Goal: Task Accomplishment & Management: Complete application form

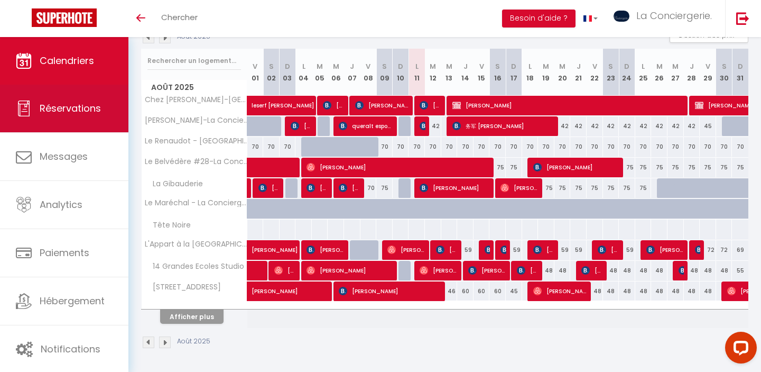
click at [87, 112] on span "Réservations" at bounding box center [70, 108] width 61 height 13
select select "not_cancelled"
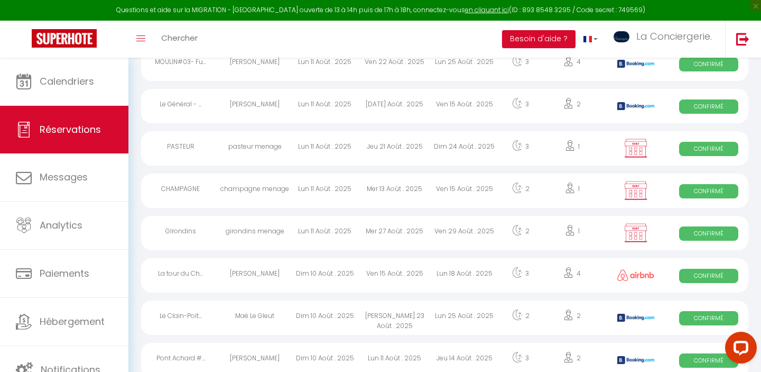
scroll to position [330, 0]
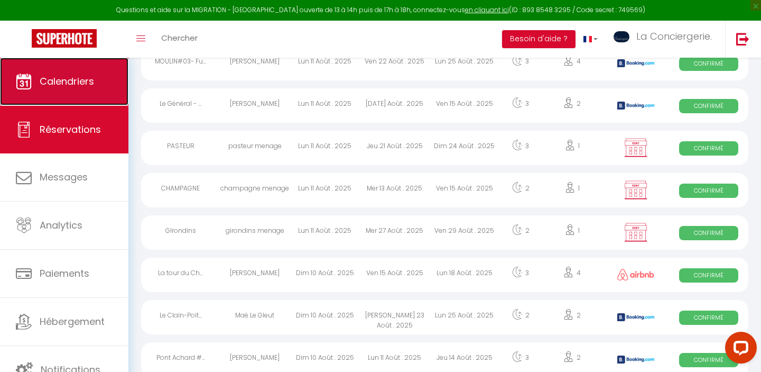
click at [66, 66] on link "Calendriers" at bounding box center [64, 82] width 128 height 48
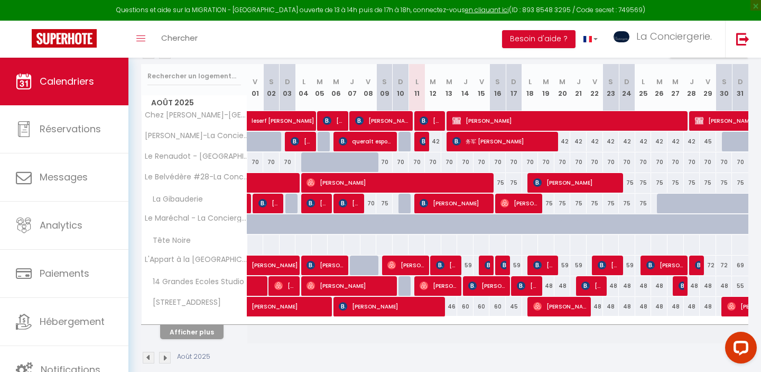
scroll to position [190, 0]
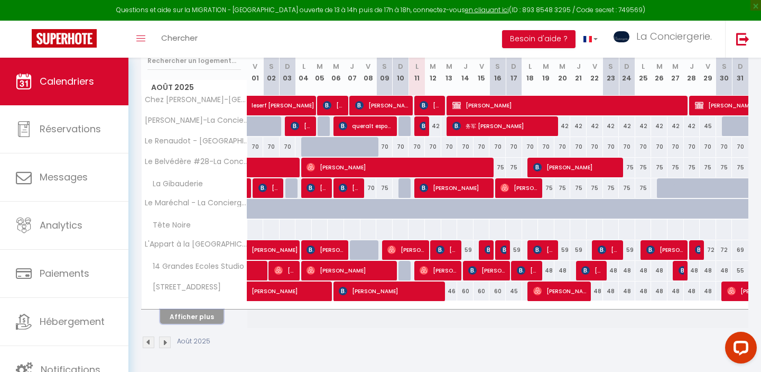
click at [204, 319] on button "Afficher plus" at bounding box center [191, 316] width 63 height 14
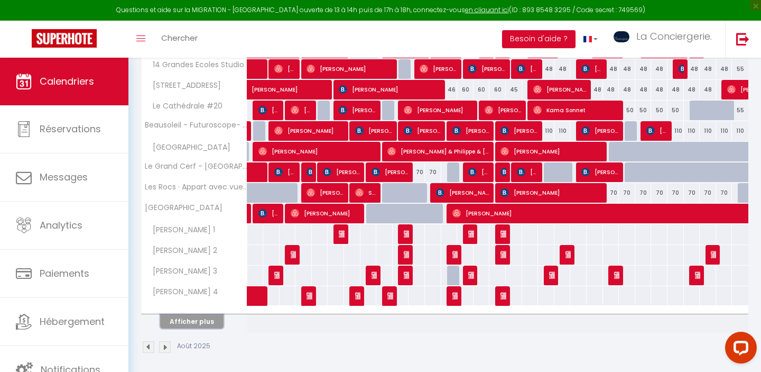
scroll to position [397, 0]
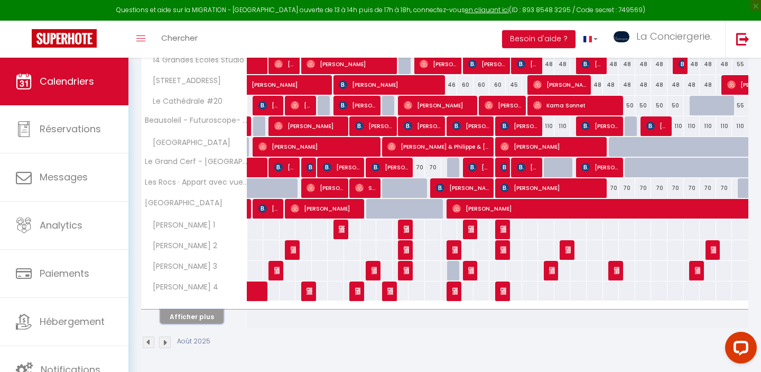
click at [205, 314] on button "Afficher plus" at bounding box center [191, 316] width 63 height 14
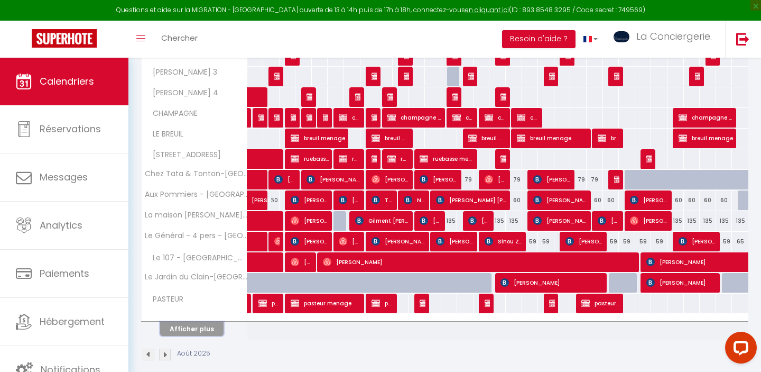
scroll to position [603, 0]
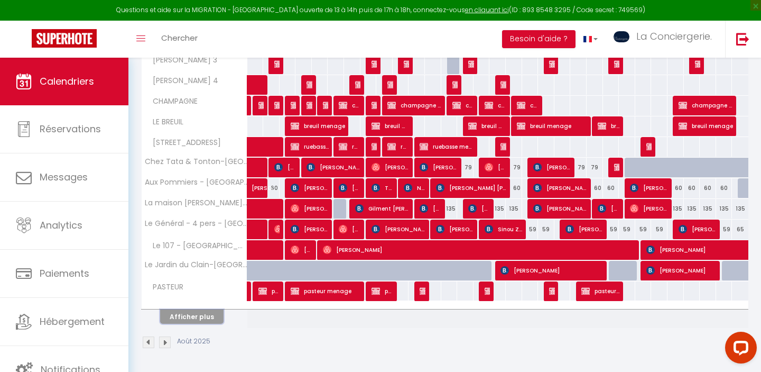
click at [205, 322] on button "Afficher plus" at bounding box center [191, 316] width 63 height 14
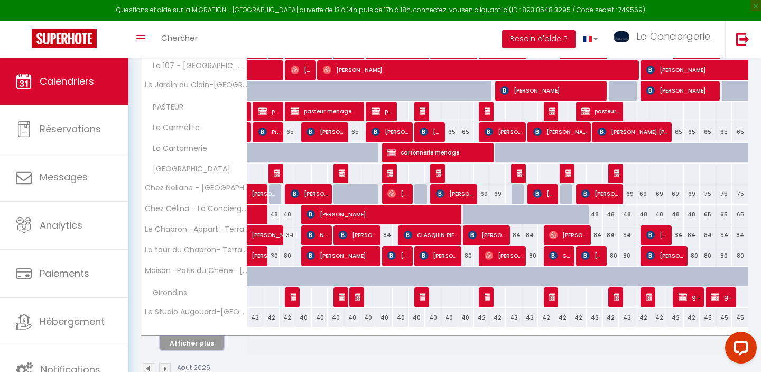
scroll to position [809, 0]
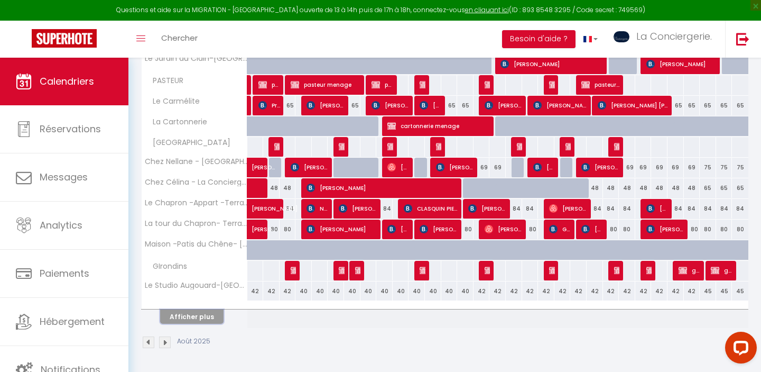
click at [196, 318] on button "Afficher plus" at bounding box center [191, 316] width 63 height 14
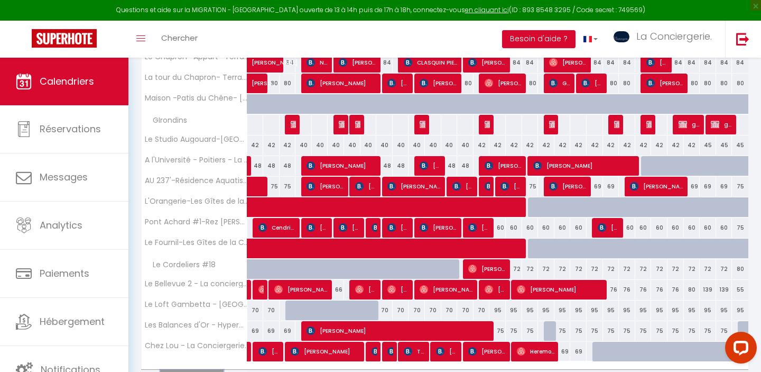
scroll to position [969, 0]
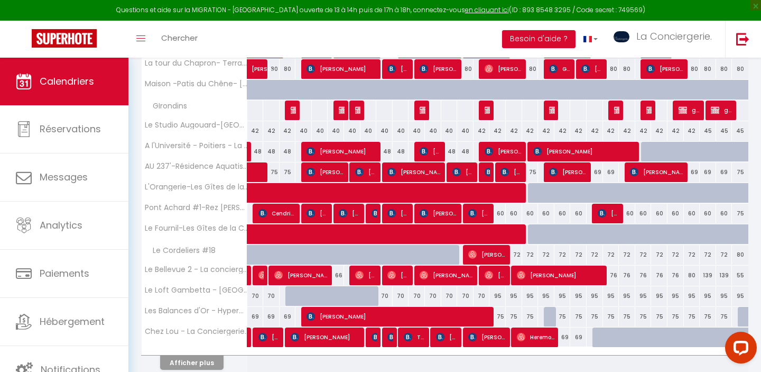
click at [513, 256] on div "72" at bounding box center [514, 255] width 16 height 20
type input "72"
type input "Dim 17 Août 2025"
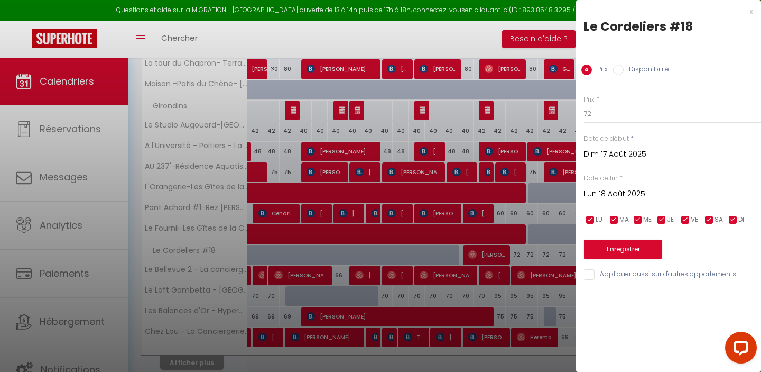
click at [651, 191] on input "Lun 18 Août 2025" at bounding box center [672, 194] width 177 height 14
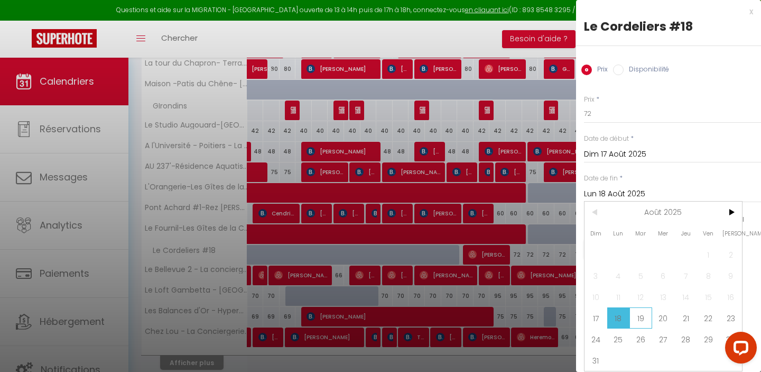
click at [640, 323] on span "19" at bounding box center [641, 317] width 23 height 21
type input "Mar 19 Août 2025"
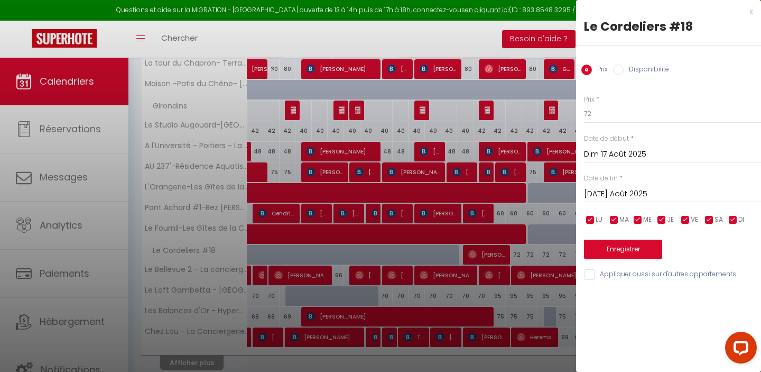
click at [651, 67] on label "Disponibilité" at bounding box center [646, 71] width 45 height 12
click at [624, 67] on input "Disponibilité" at bounding box center [618, 70] width 11 height 11
radio input "true"
radio input "false"
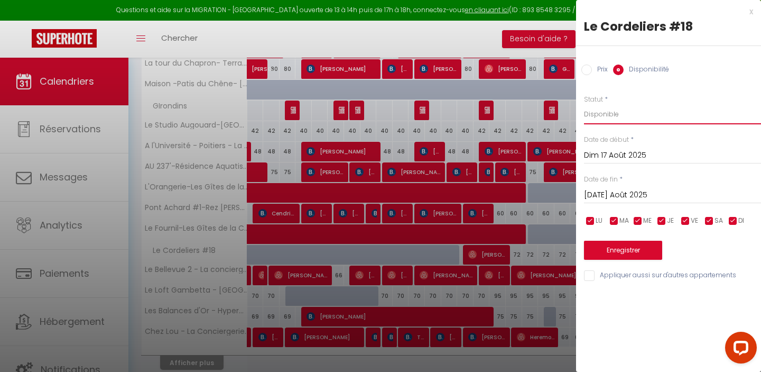
click at [613, 115] on select "Disponible Indisponible" at bounding box center [672, 114] width 177 height 20
select select "0"
click at [629, 253] on button "Enregistrer" at bounding box center [623, 250] width 78 height 19
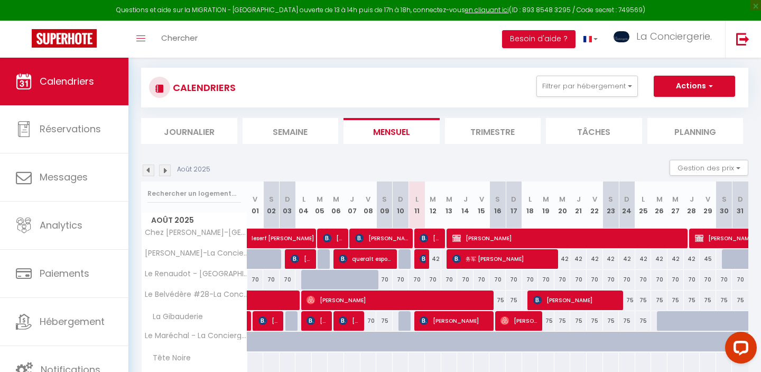
scroll to position [190, 0]
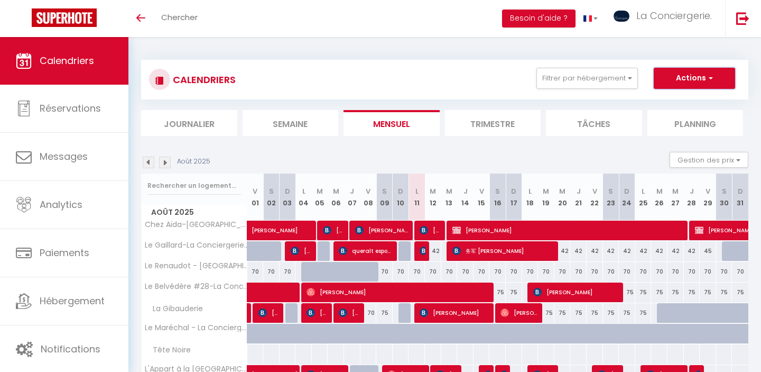
click at [683, 85] on button "Actions" at bounding box center [694, 78] width 81 height 21
click at [695, 88] on div "Actions Nouvelle réservation Exporter les réservations Importer les réservations" at bounding box center [694, 78] width 81 height 21
click at [688, 72] on button "Actions" at bounding box center [694, 78] width 81 height 21
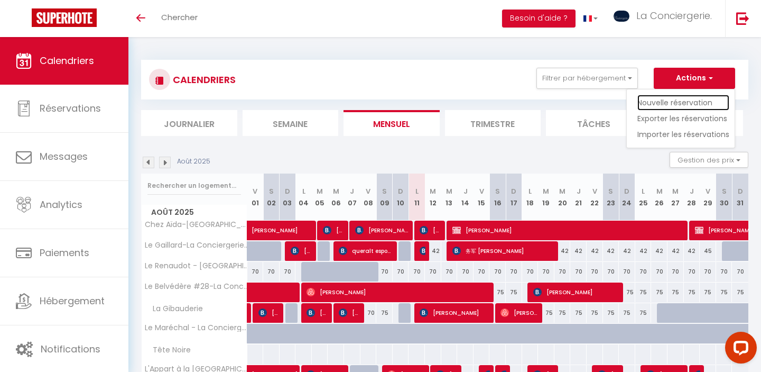
click at [678, 100] on link "Nouvelle réservation" at bounding box center [684, 103] width 92 height 16
select select
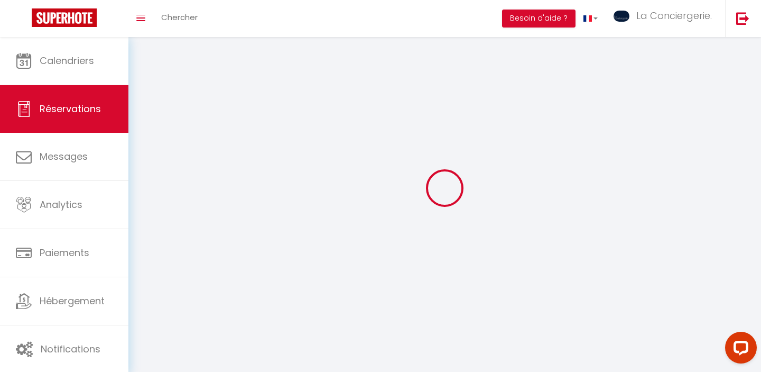
select select
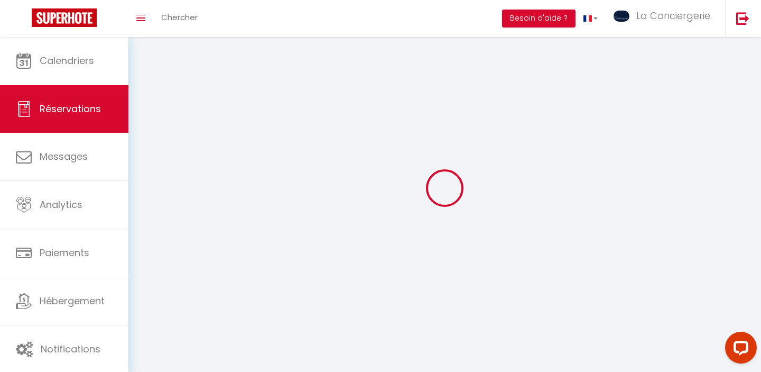
select select
checkbox input "false"
select select
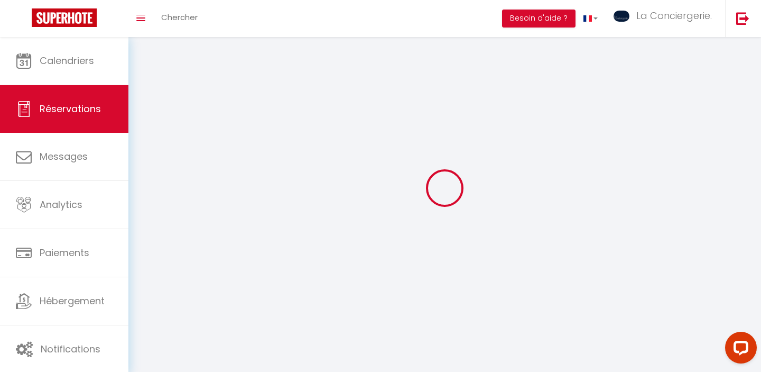
select select
checkbox input "false"
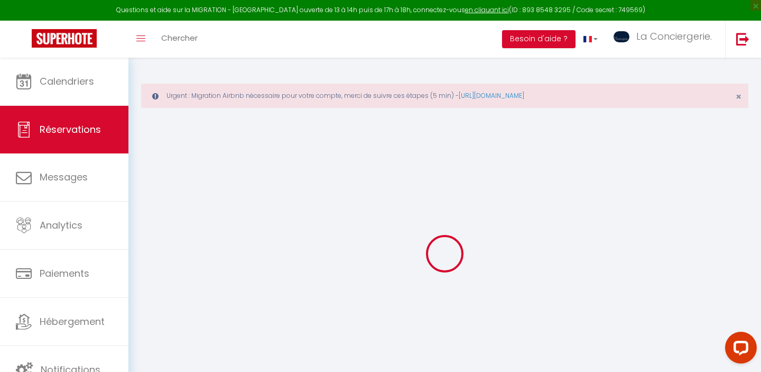
select select
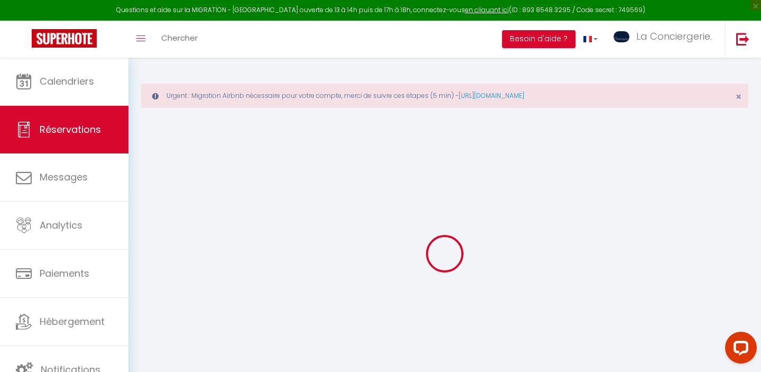
select select
checkbox input "false"
select select
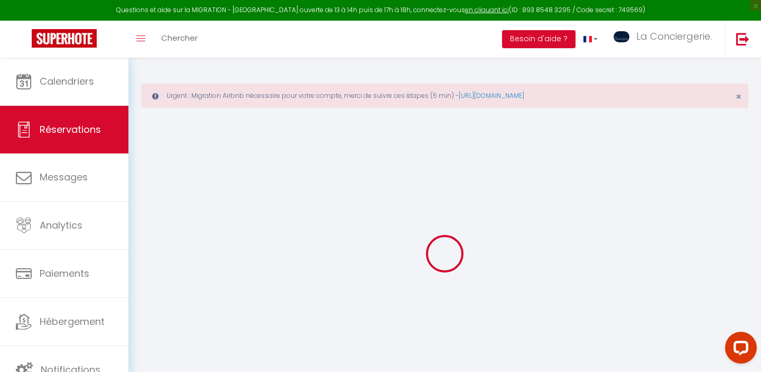
select select
checkbox input "false"
select select
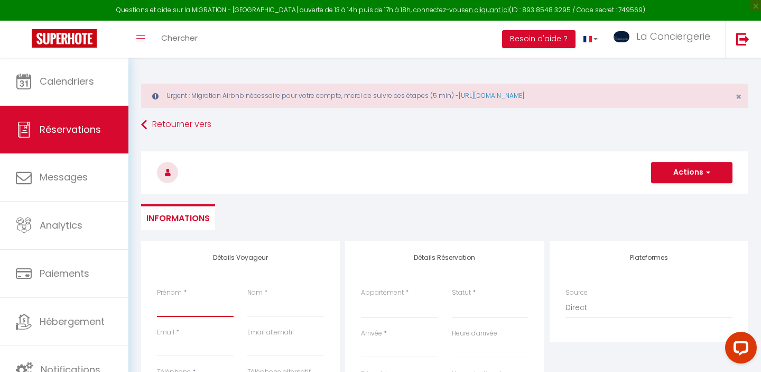
click at [176, 310] on input "Prénom" at bounding box center [195, 307] width 77 height 19
type input "J"
select select
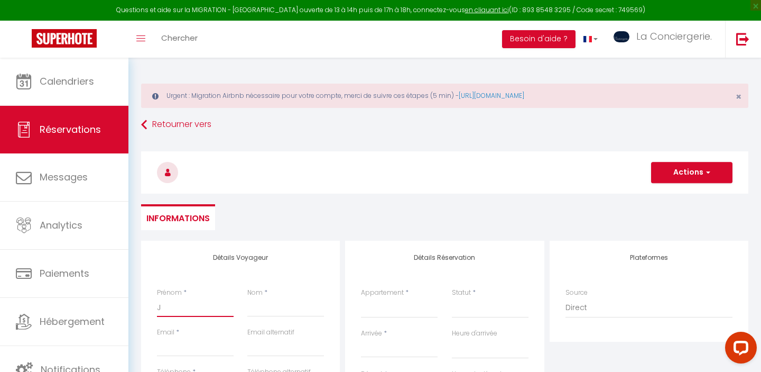
select select
checkbox input "false"
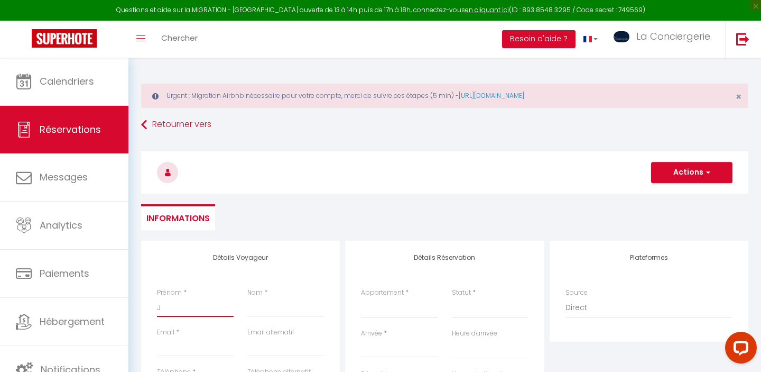
type input "JJ"
select select
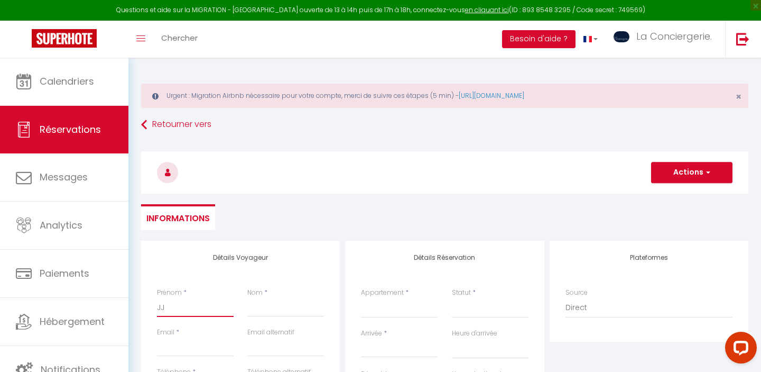
select select
checkbox input "false"
type input "JJ4"
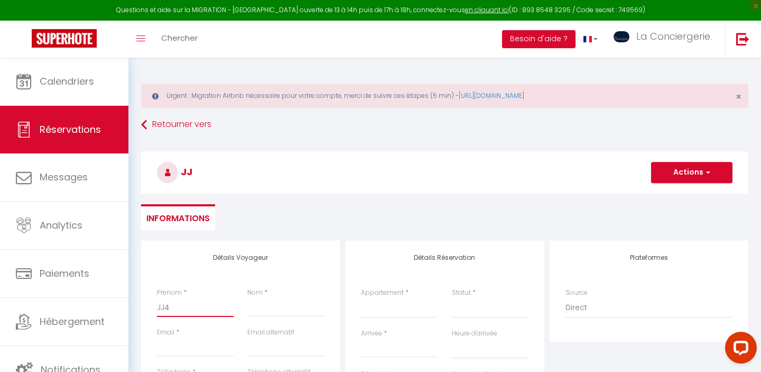
select select
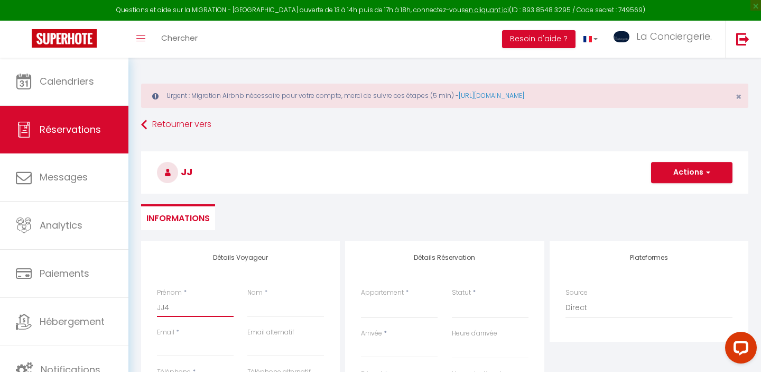
select select
checkbox input "false"
type input "JJ4"
type input "m"
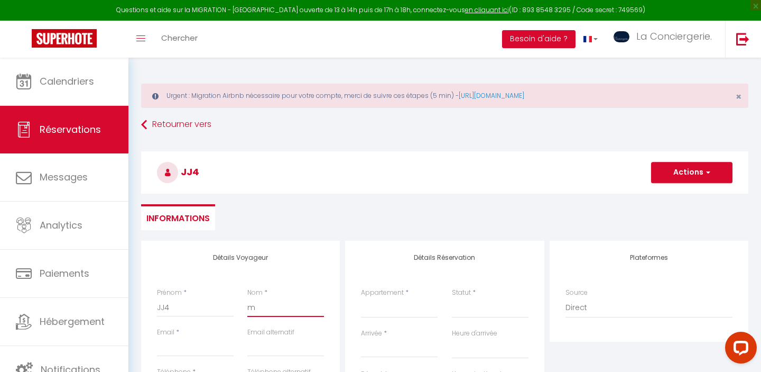
select select
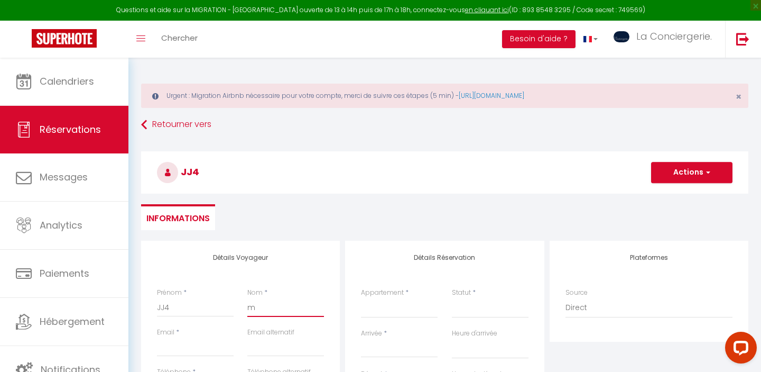
select select
checkbox input "false"
type input "me"
select select
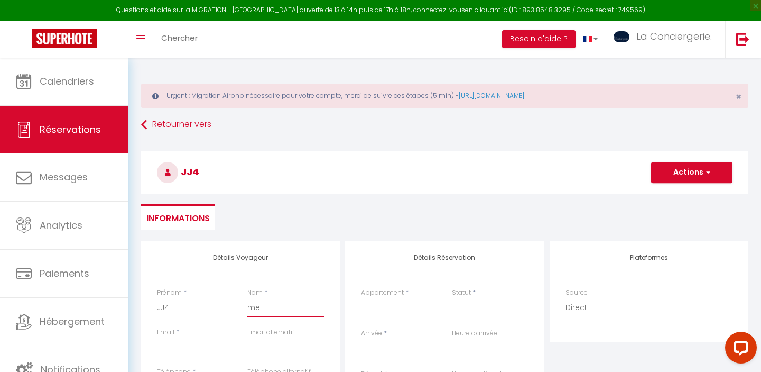
select select
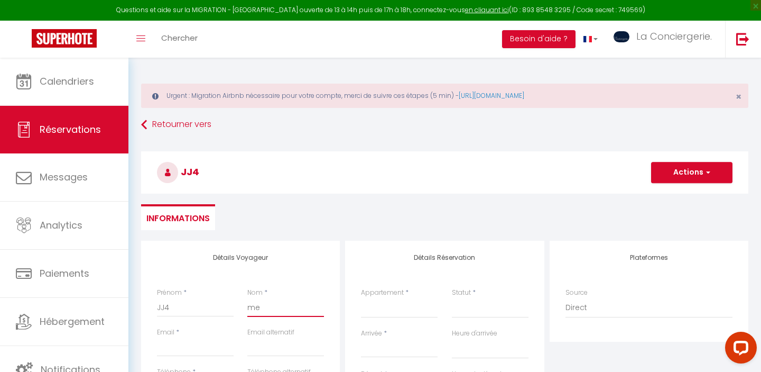
select select
checkbox input "false"
type input "men"
select select
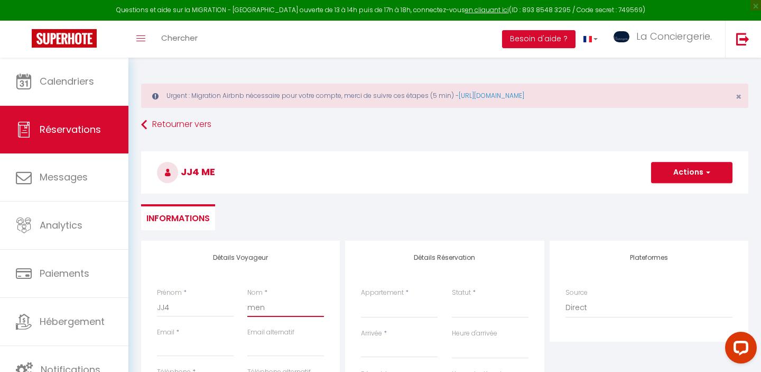
select select
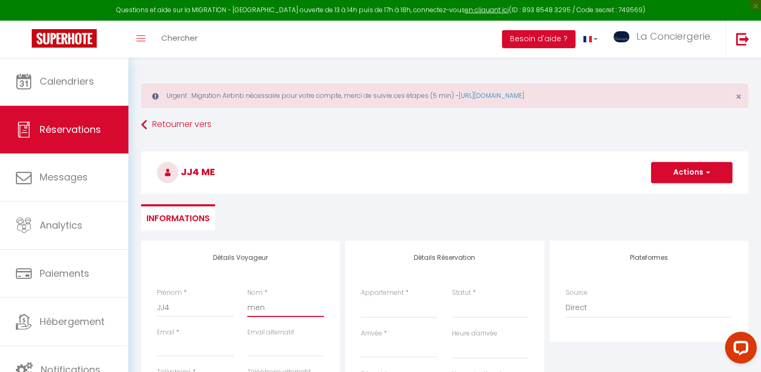
checkbox input "false"
type input "mena"
select select
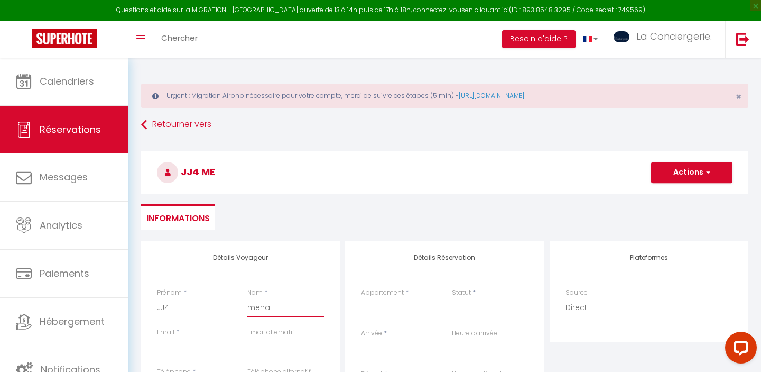
select select
checkbox input "false"
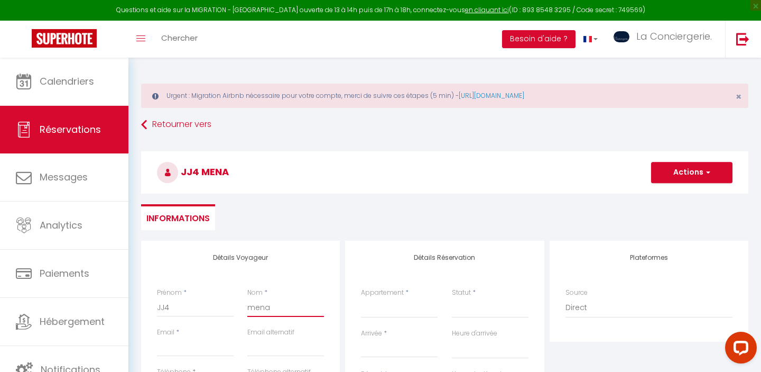
type input "menag"
select select
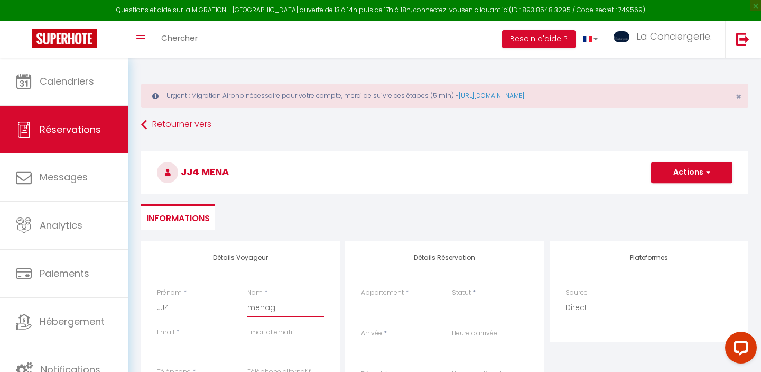
select select
checkbox input "false"
type input "menage"
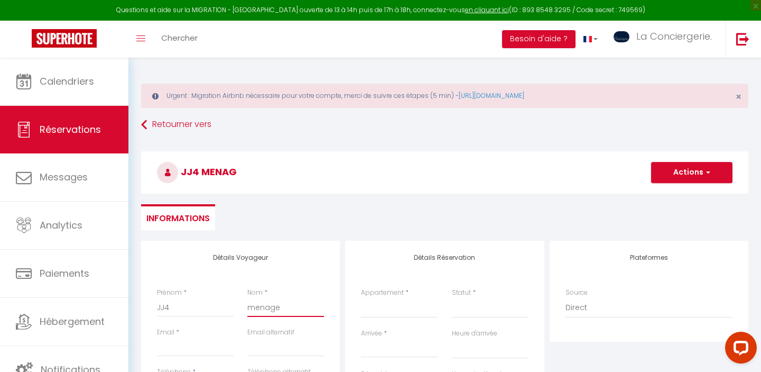
select select
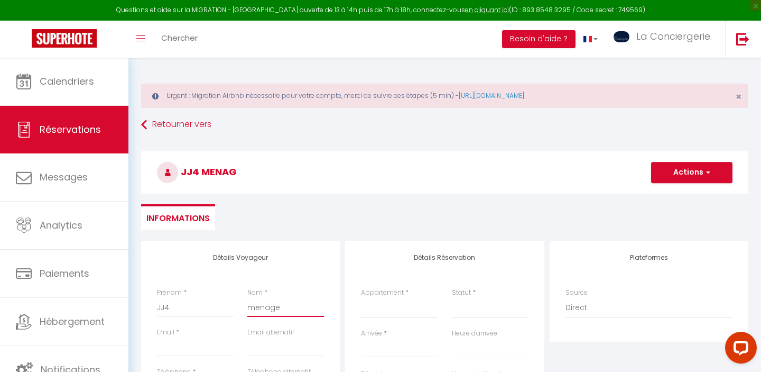
select select
checkbox input "false"
type input "menage"
click at [175, 347] on input "Email client" at bounding box center [195, 346] width 77 height 19
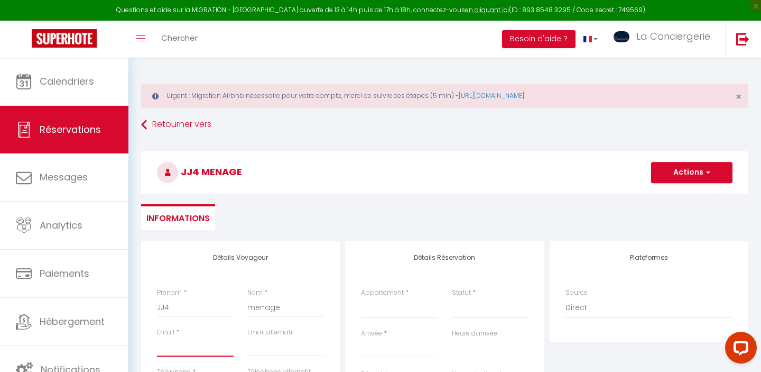
type input "J"
select select
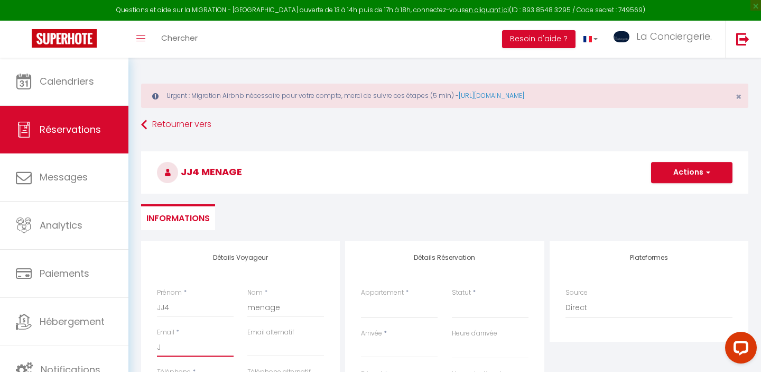
select select
checkbox input "false"
type input "JJ"
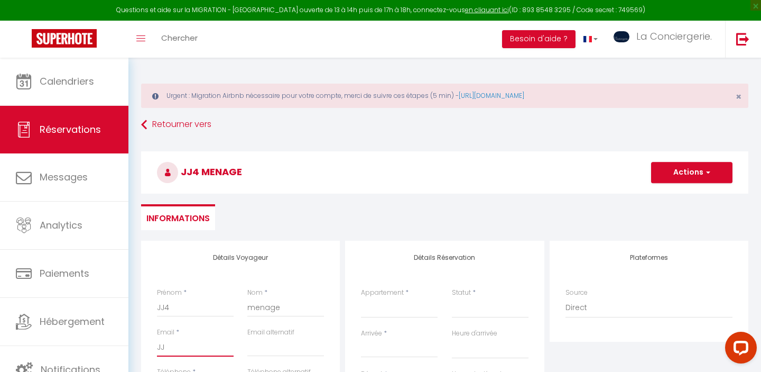
select select
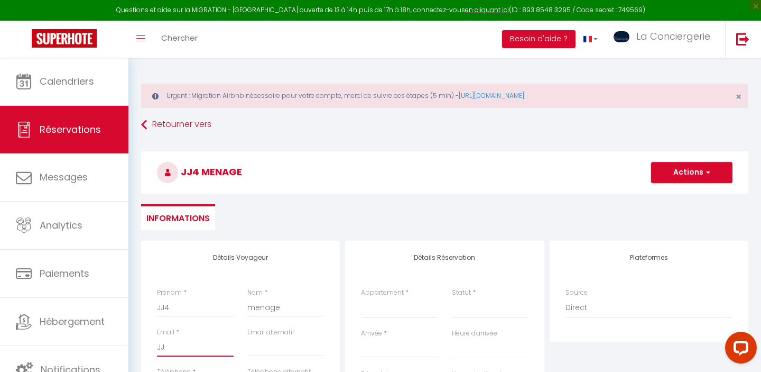
select select
checkbox input "false"
type input "JJ4"
select select
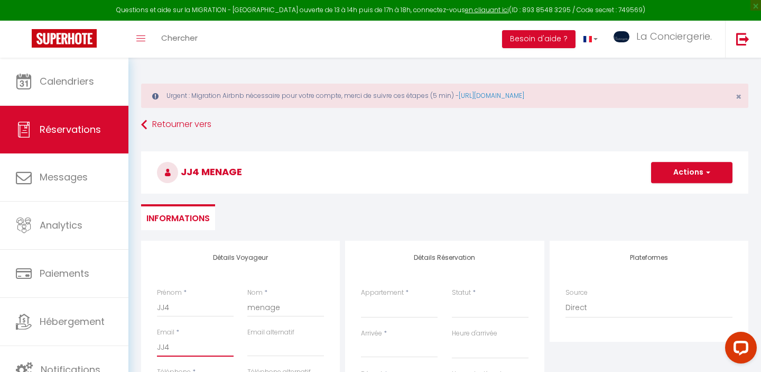
select select
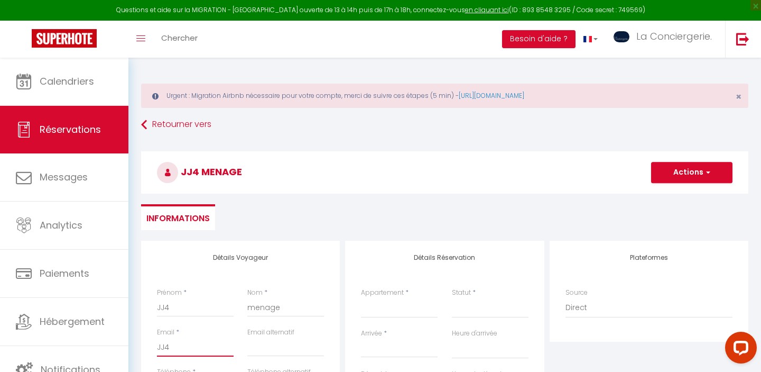
select select
checkbox input "false"
type input "JJ4@"
select select
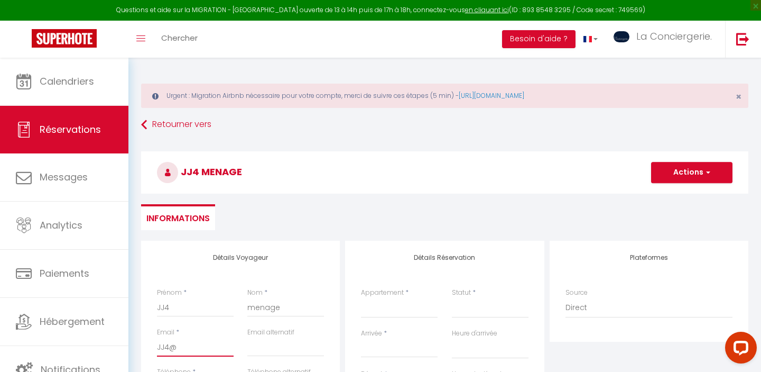
select select
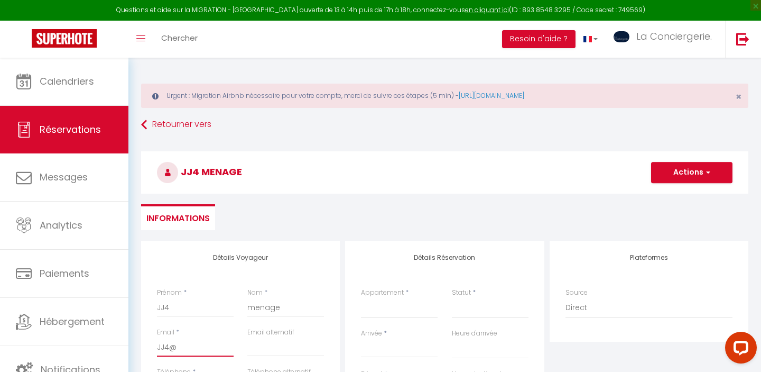
checkbox input "false"
type input "JJ4@m"
select select
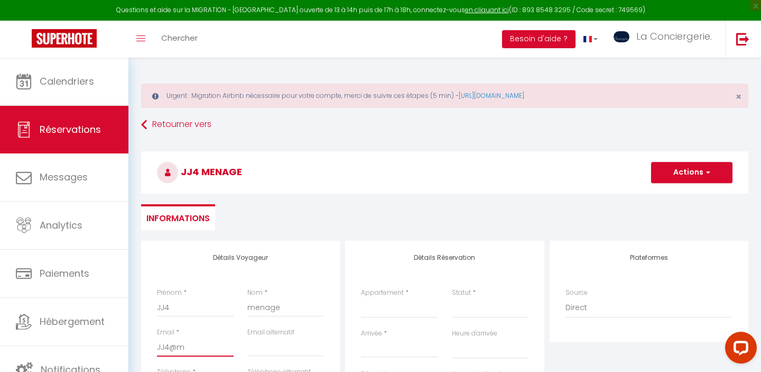
select select
checkbox input "false"
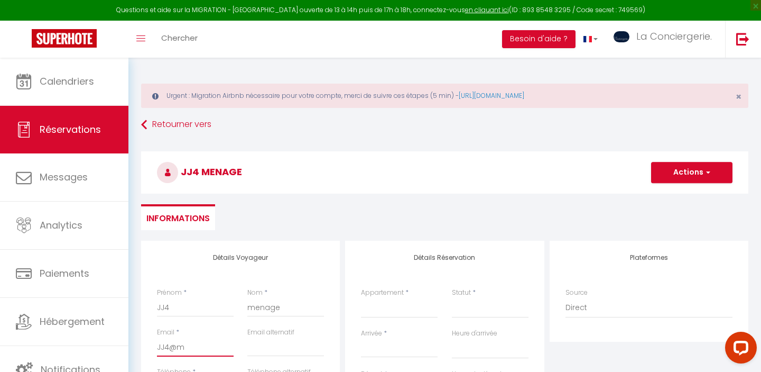
type input "JJ4@me"
select select
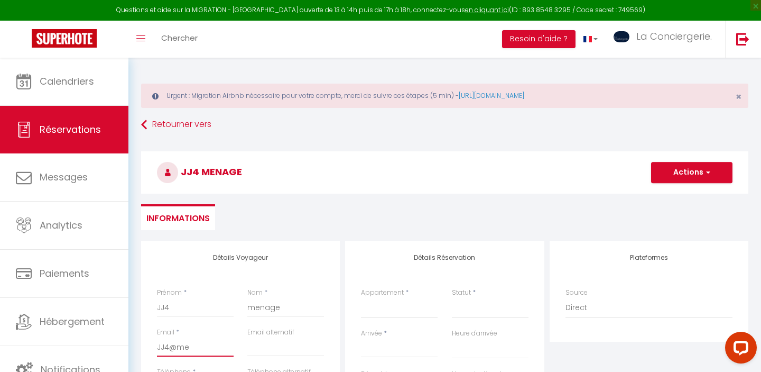
select select
checkbox input "false"
type input "JJ4@mea"
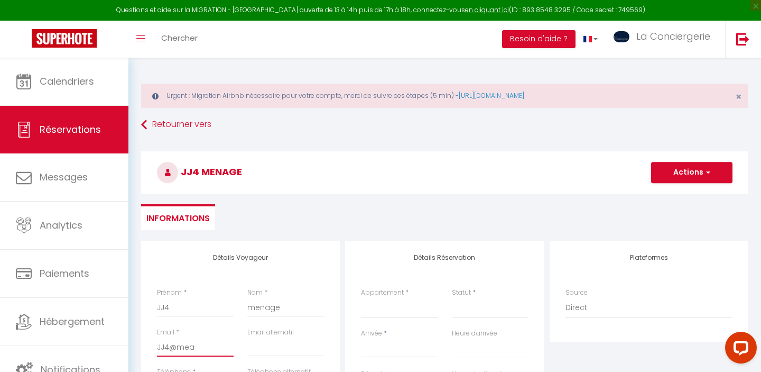
select select
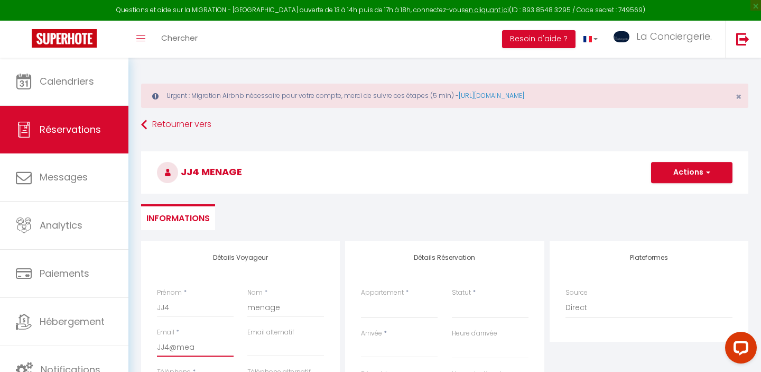
select select
checkbox input "false"
type input "JJ4@mean"
select select
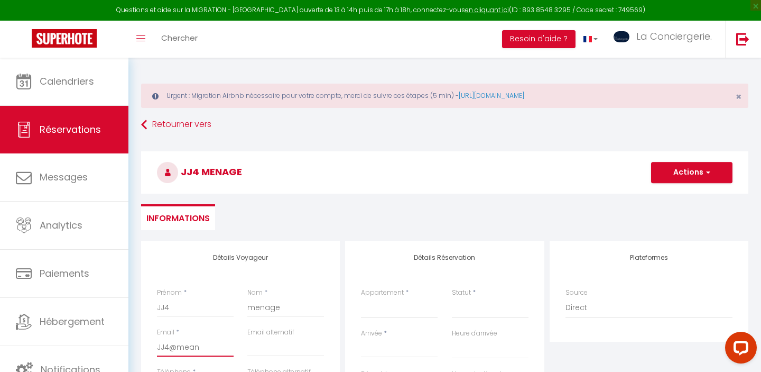
select select
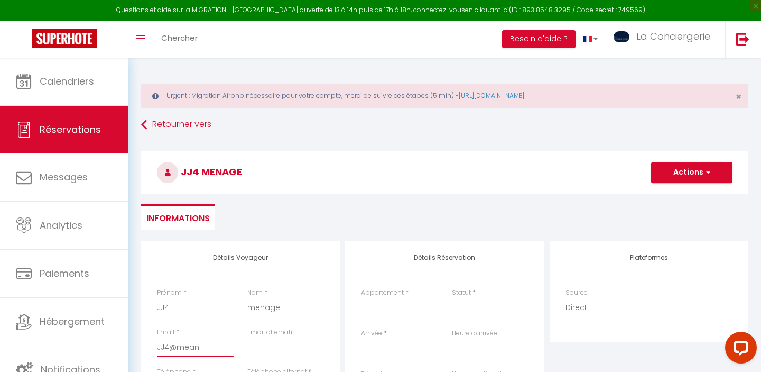
select select
checkbox input "false"
type input "JJ4@meang"
select select
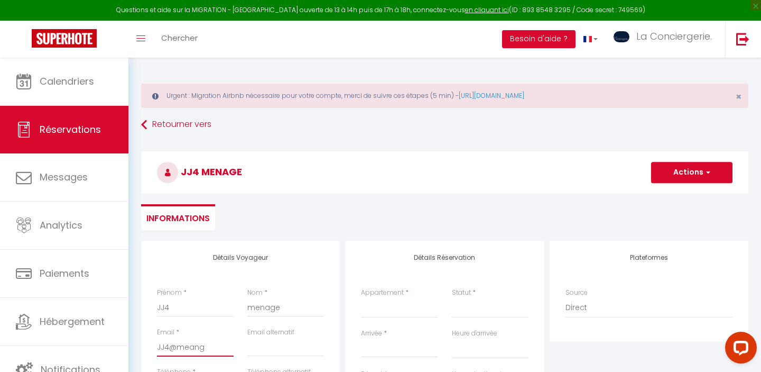
select select
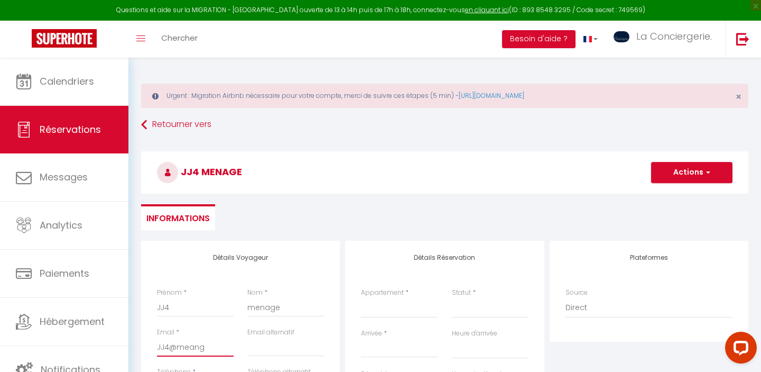
checkbox input "false"
type input "JJ4@meange"
select select
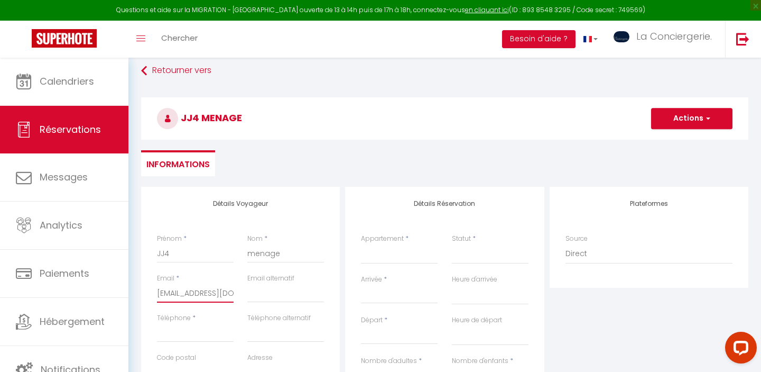
scroll to position [60, 0]
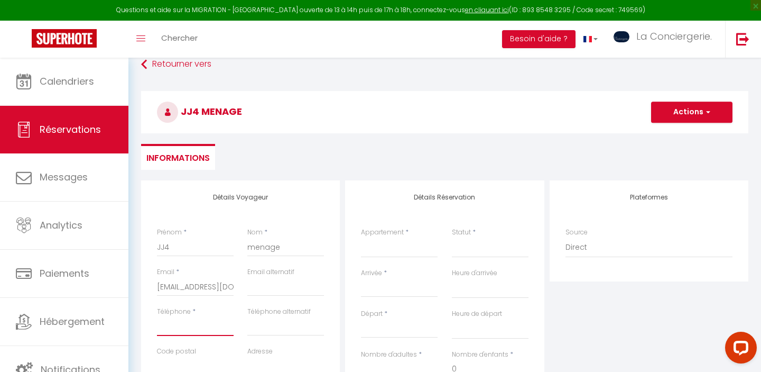
click at [198, 326] on input "Téléphone" at bounding box center [195, 326] width 77 height 19
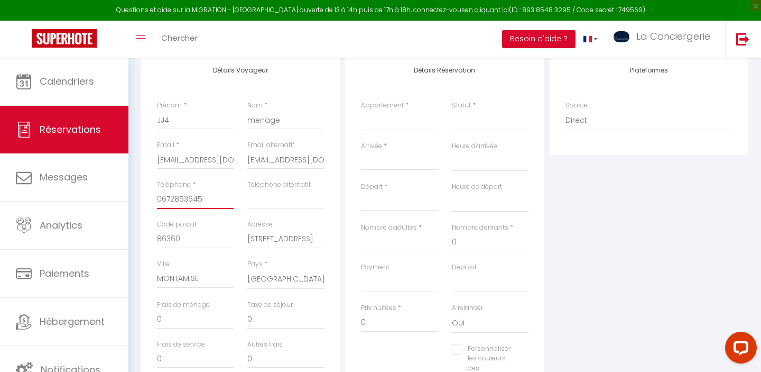
scroll to position [204, 0]
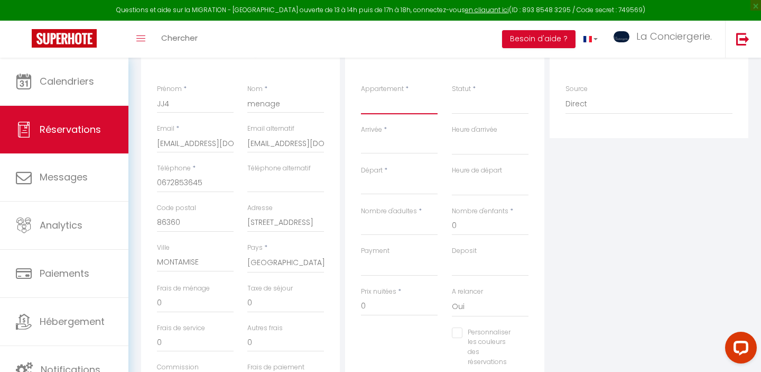
click at [381, 97] on select "Chez Aïda-Centre Ville [GEOGRAPHIC_DATA] Beausoleil - Futuroscope- LaConcierger…" at bounding box center [399, 104] width 77 height 20
click at [384, 144] on input "Arrivée" at bounding box center [399, 146] width 77 height 14
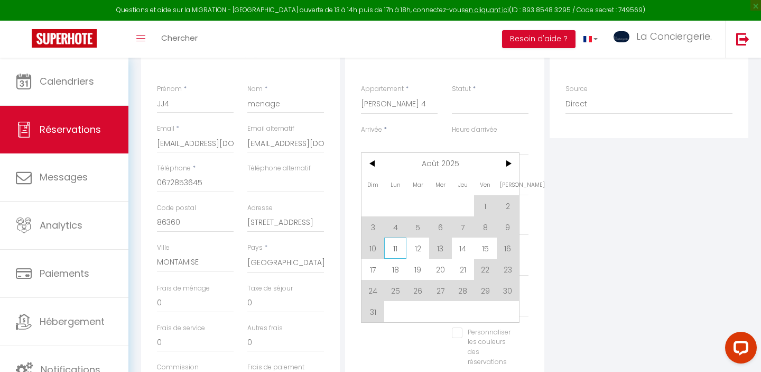
click at [394, 246] on span "11" at bounding box center [395, 247] width 23 height 21
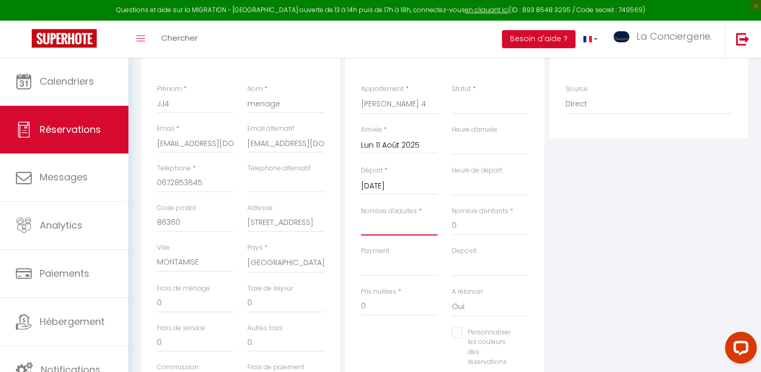
click at [374, 230] on input "Nombre d'adultes" at bounding box center [399, 225] width 77 height 19
click at [464, 102] on select "Confirmé Non Confirmé [PERSON_NAME] par le voyageur No Show Request" at bounding box center [490, 104] width 77 height 20
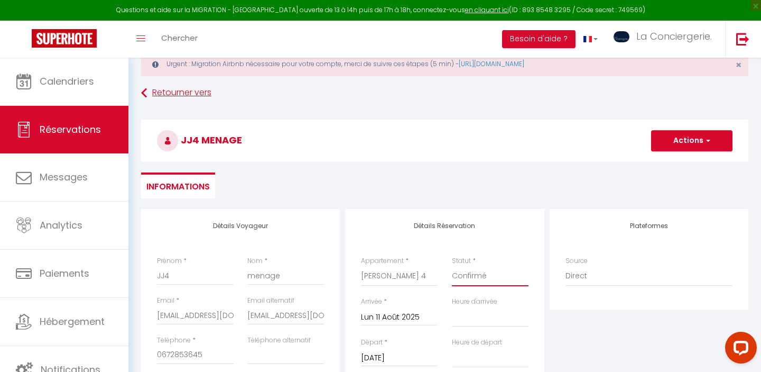
scroll to position [0, 0]
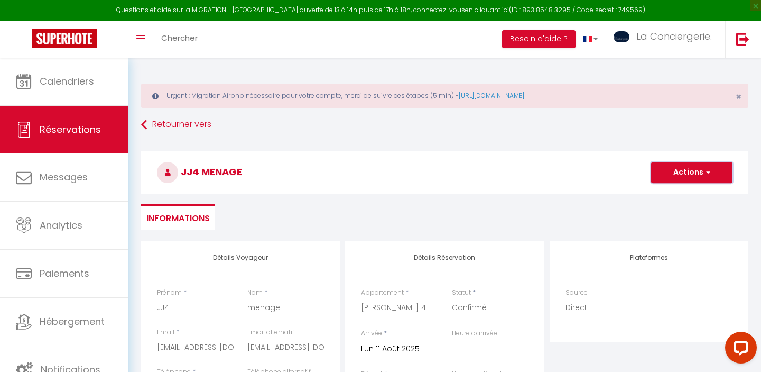
click at [673, 168] on button "Actions" at bounding box center [691, 172] width 81 height 21
click at [659, 196] on link "Enregistrer" at bounding box center [682, 196] width 84 height 14
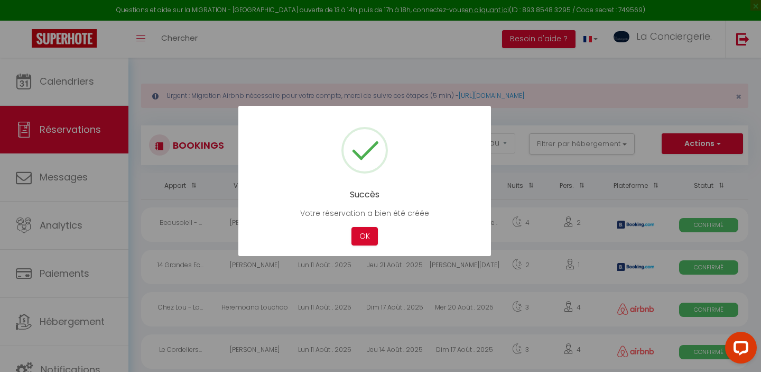
click at [349, 237] on div "OK" at bounding box center [365, 236] width 32 height 19
click at [359, 237] on button "OK" at bounding box center [365, 236] width 26 height 19
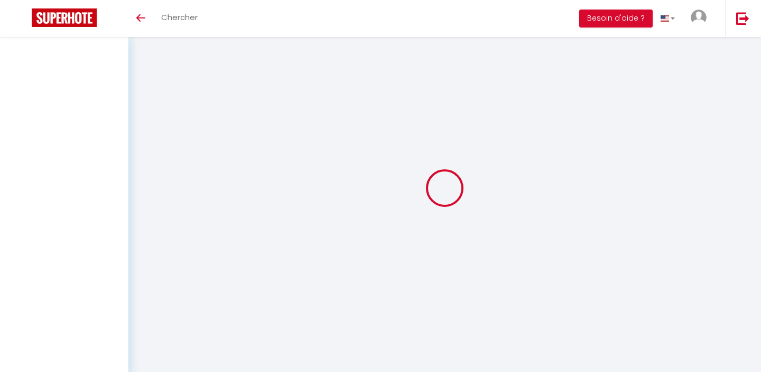
select select "not_cancelled"
